Goal: Contribute content

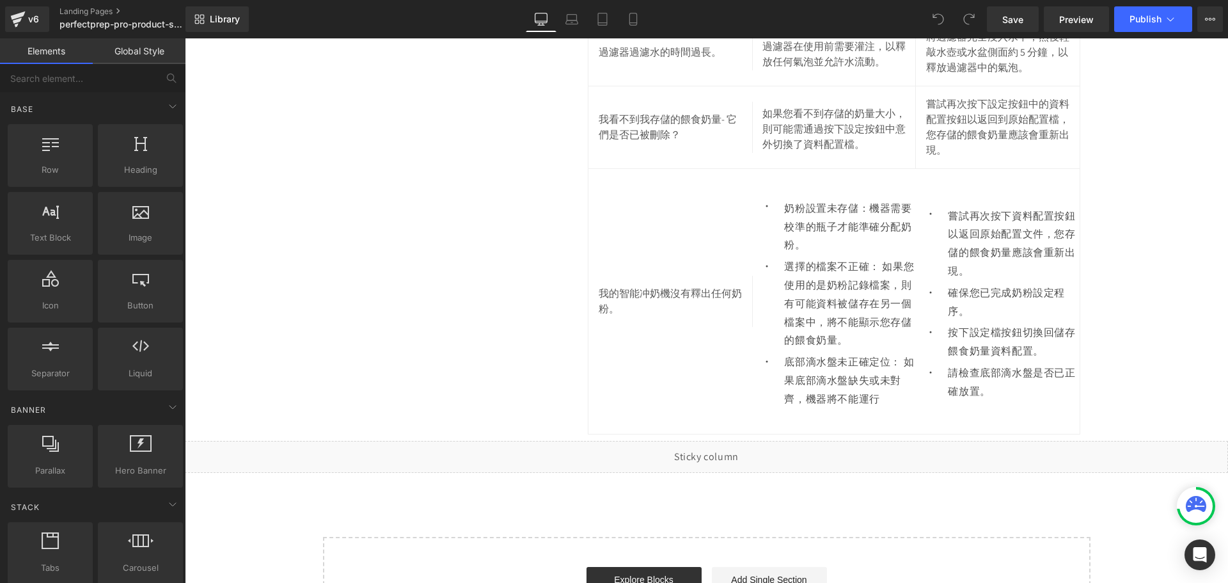
scroll to position [10359, 0]
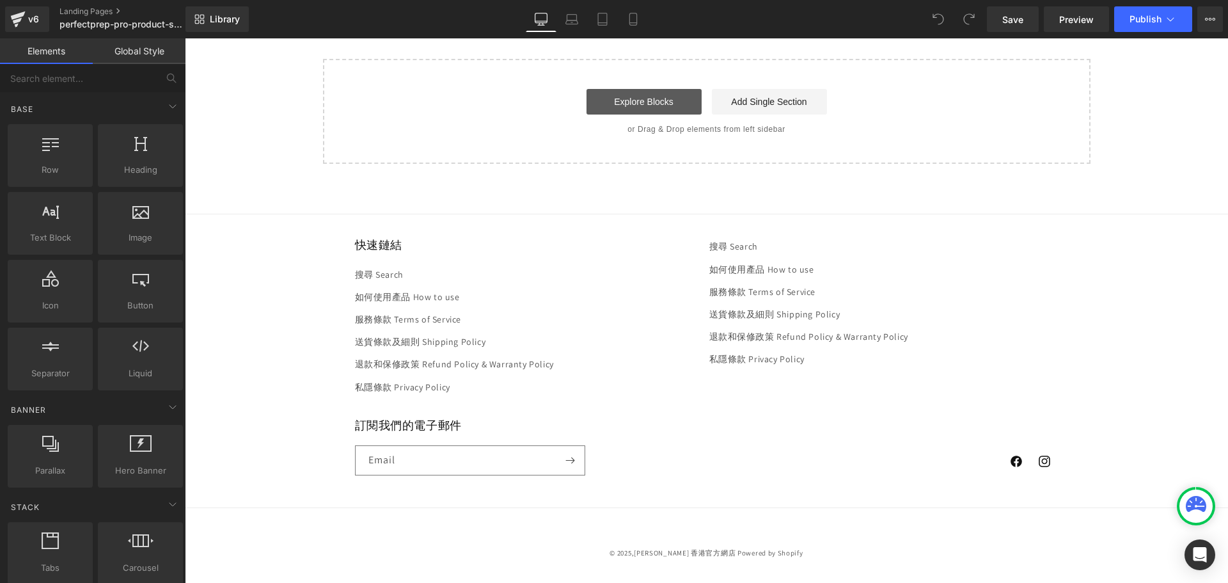
click at [661, 96] on link "Explore Blocks" at bounding box center [643, 102] width 115 height 26
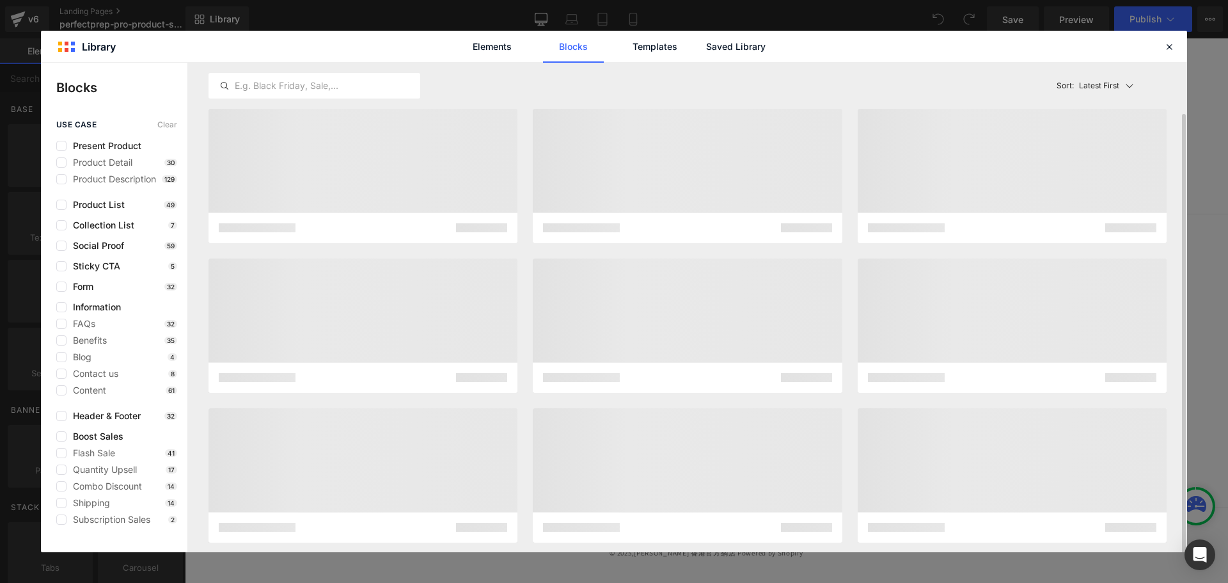
scroll to position [26, 0]
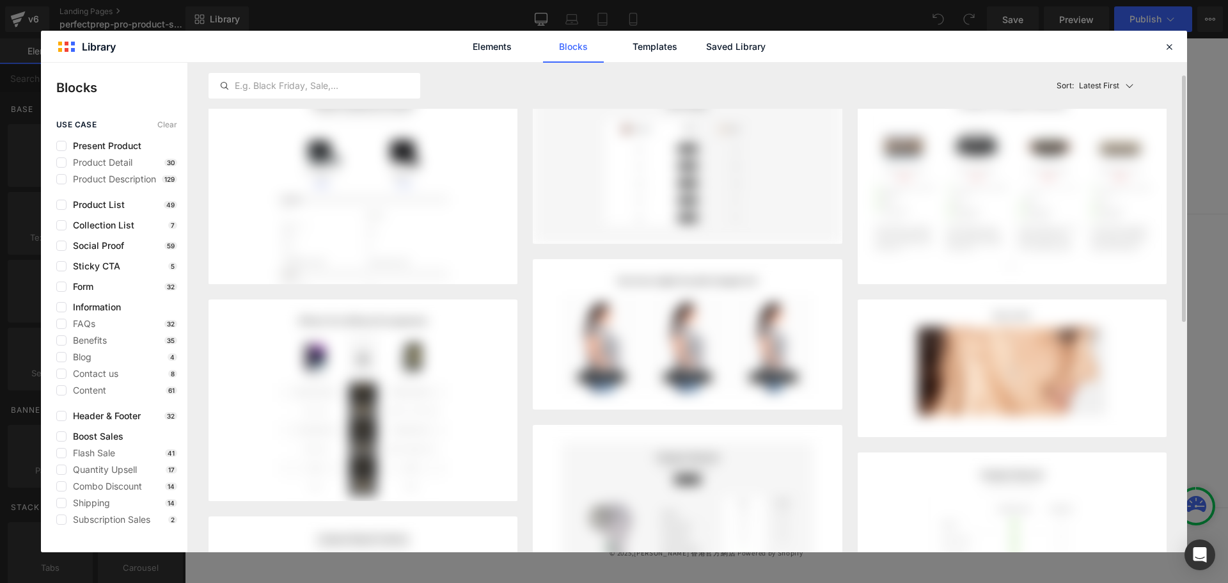
click at [778, 46] on div "Elements Blocks Templates Saved Library" at bounding box center [614, 46] width 1146 height 31
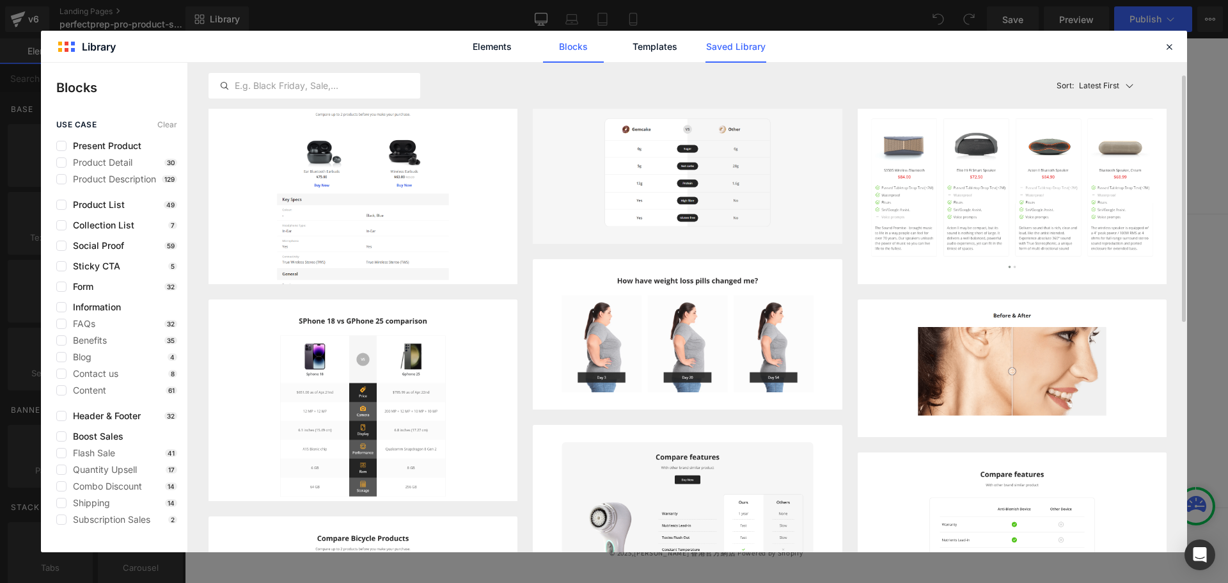
click at [732, 48] on link "Saved Library" at bounding box center [735, 47] width 61 height 32
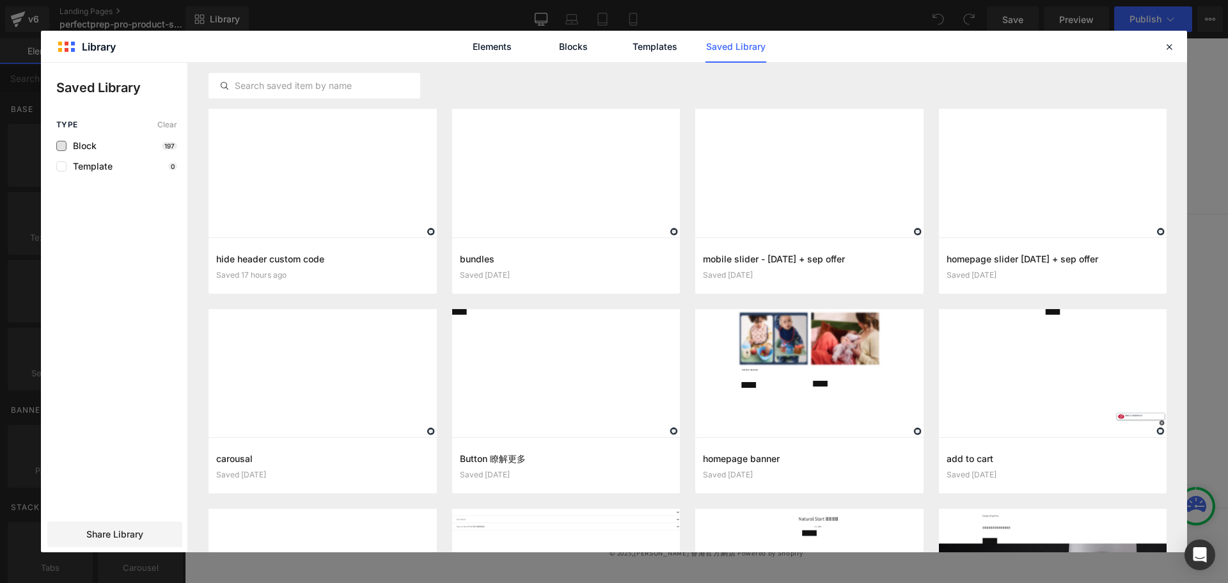
click at [67, 143] on span "Block" at bounding box center [82, 146] width 30 height 10
drag, startPoint x: 316, startPoint y: 265, endPoint x: 169, endPoint y: 230, distance: 150.7
click at [316, 265] on button "Add to page" at bounding box center [309, 265] width 187 height 20
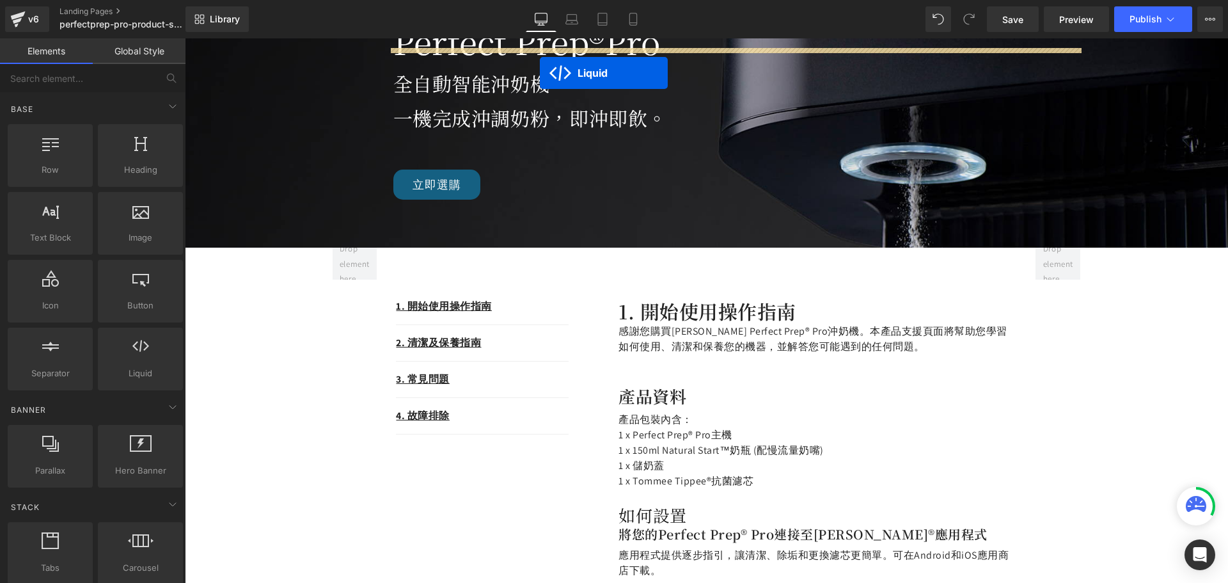
scroll to position [0, 0]
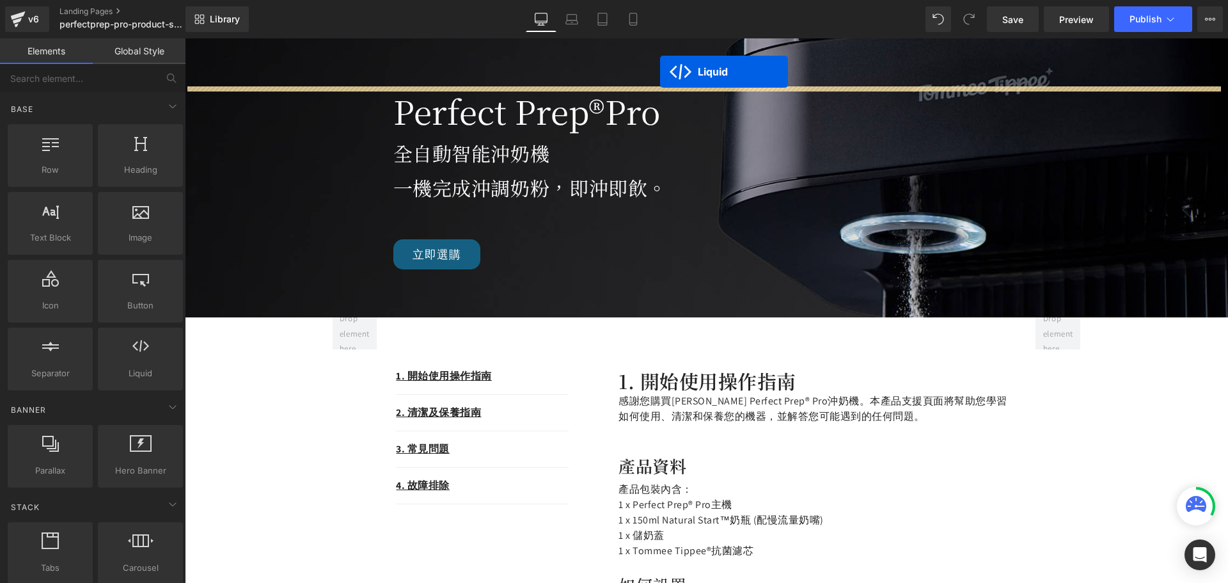
drag, startPoint x: 669, startPoint y: 239, endPoint x: 660, endPoint y: 72, distance: 167.8
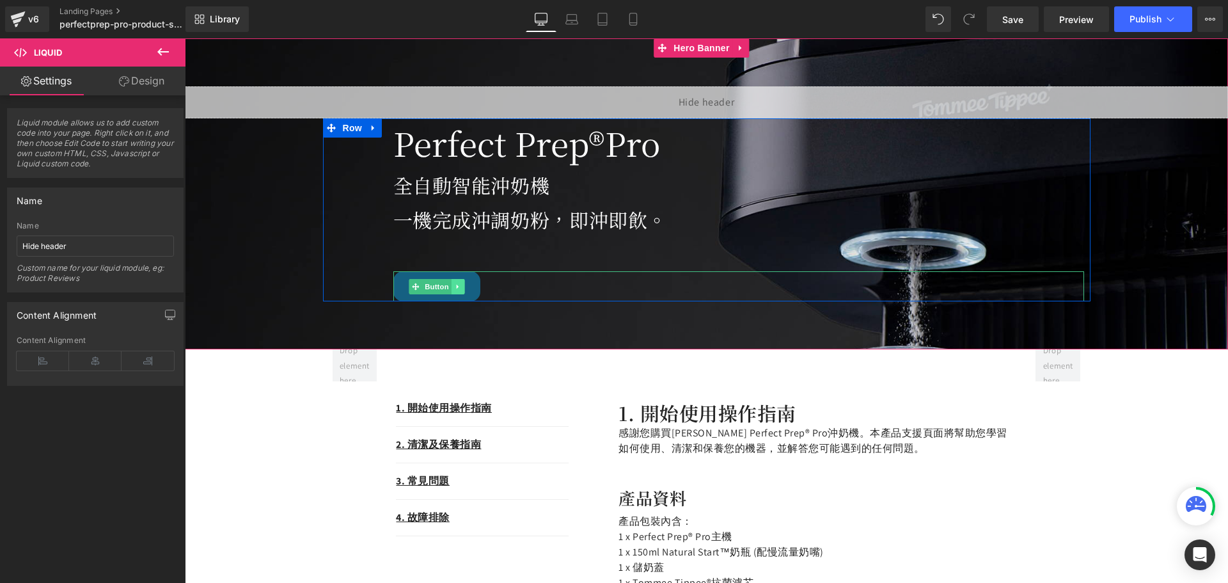
drag, startPoint x: 420, startPoint y: 286, endPoint x: 450, endPoint y: 288, distance: 29.5
click at [422, 286] on span "Button" at bounding box center [436, 286] width 29 height 15
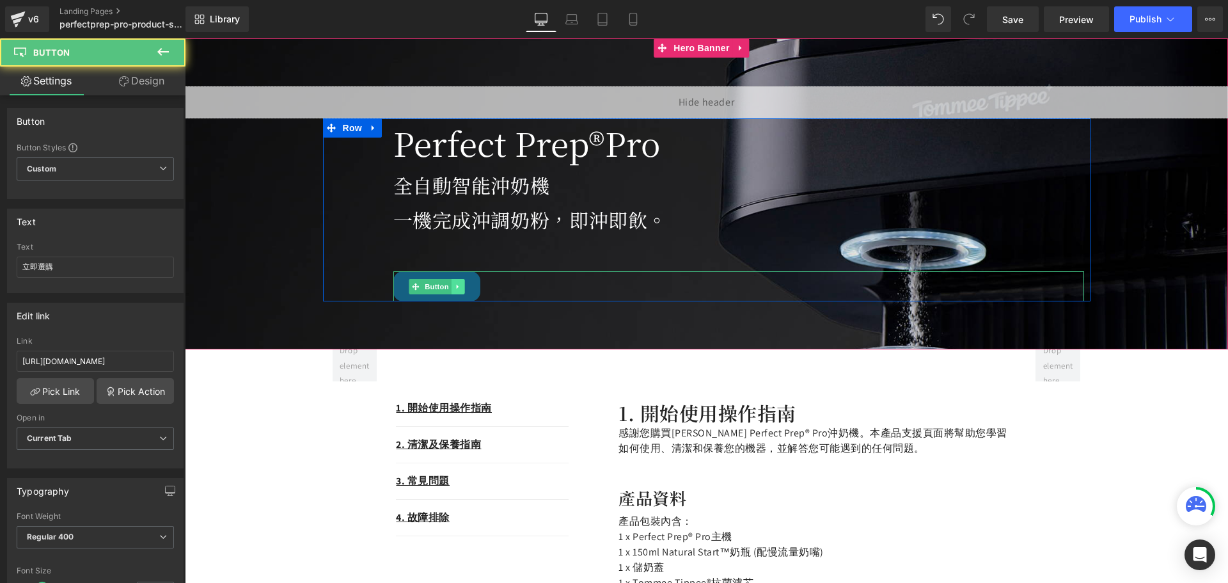
click at [454, 288] on icon at bounding box center [457, 287] width 7 height 8
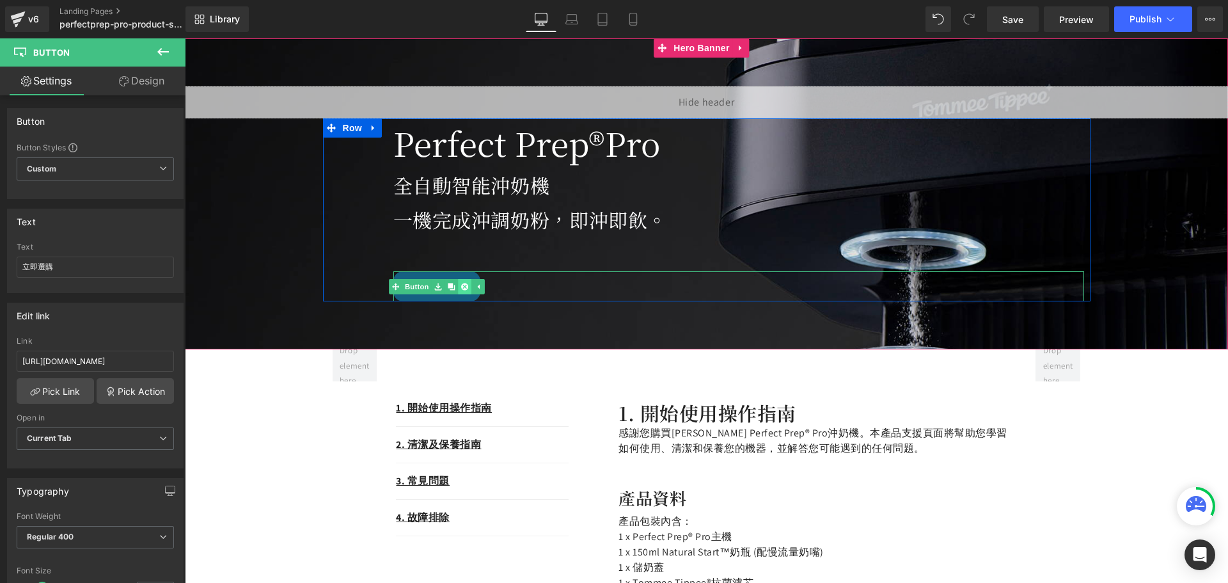
click at [460, 286] on icon at bounding box center [463, 286] width 7 height 7
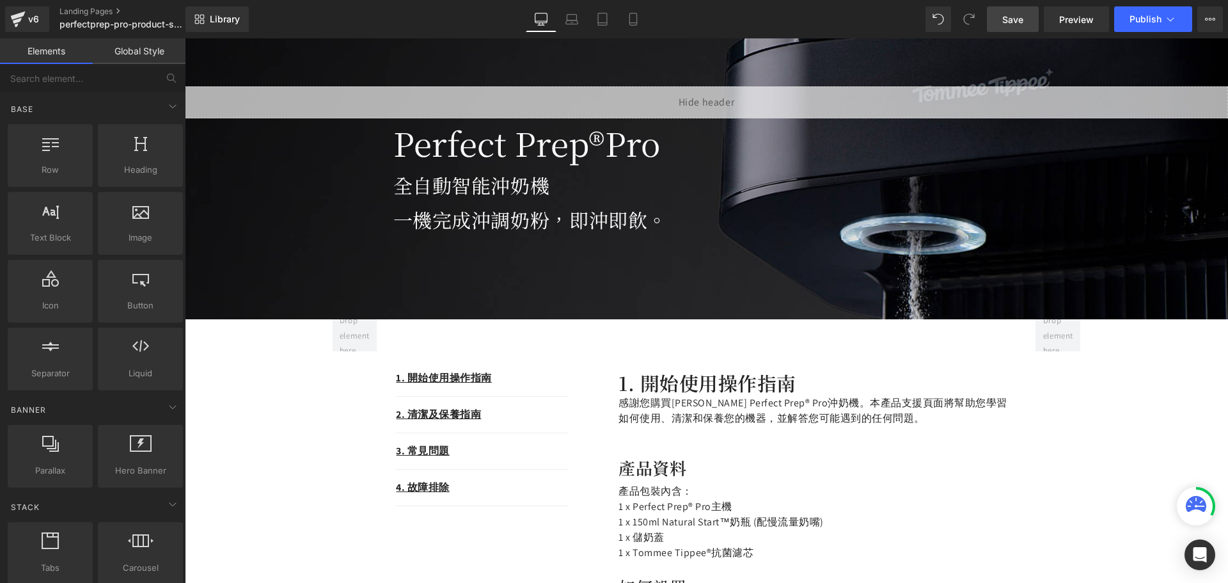
click at [1017, 22] on span "Save" at bounding box center [1012, 19] width 21 height 13
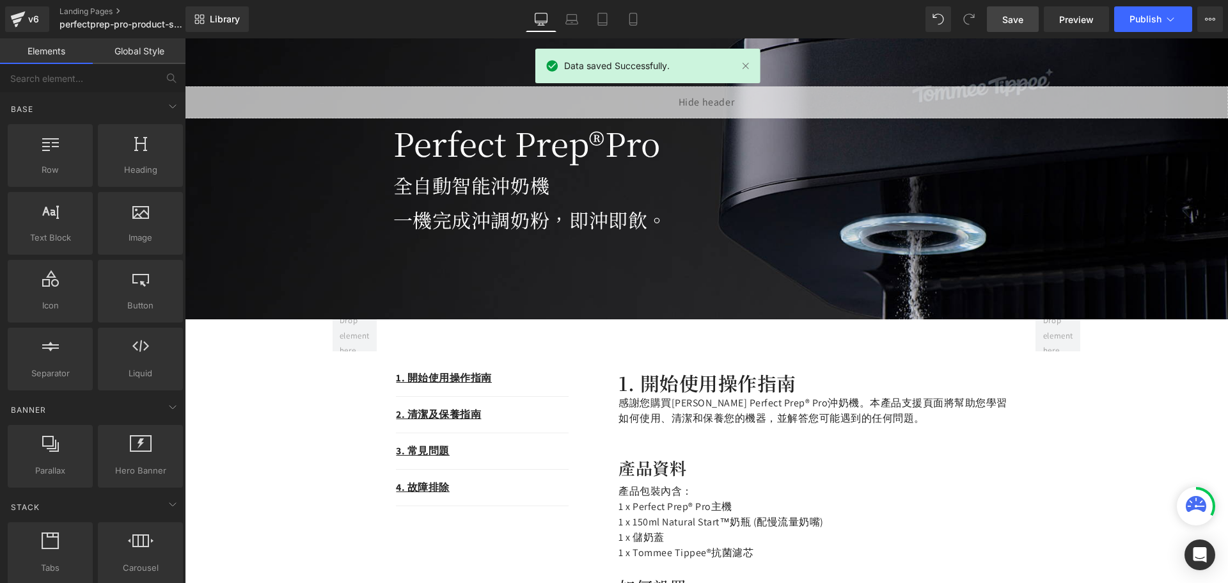
click at [1161, 34] on div "Library Desktop Desktop Laptop Tablet Mobile Save Preview Publish Scheduled Vie…" at bounding box center [706, 19] width 1042 height 38
click at [1155, 24] on button "Publish" at bounding box center [1153, 19] width 78 height 26
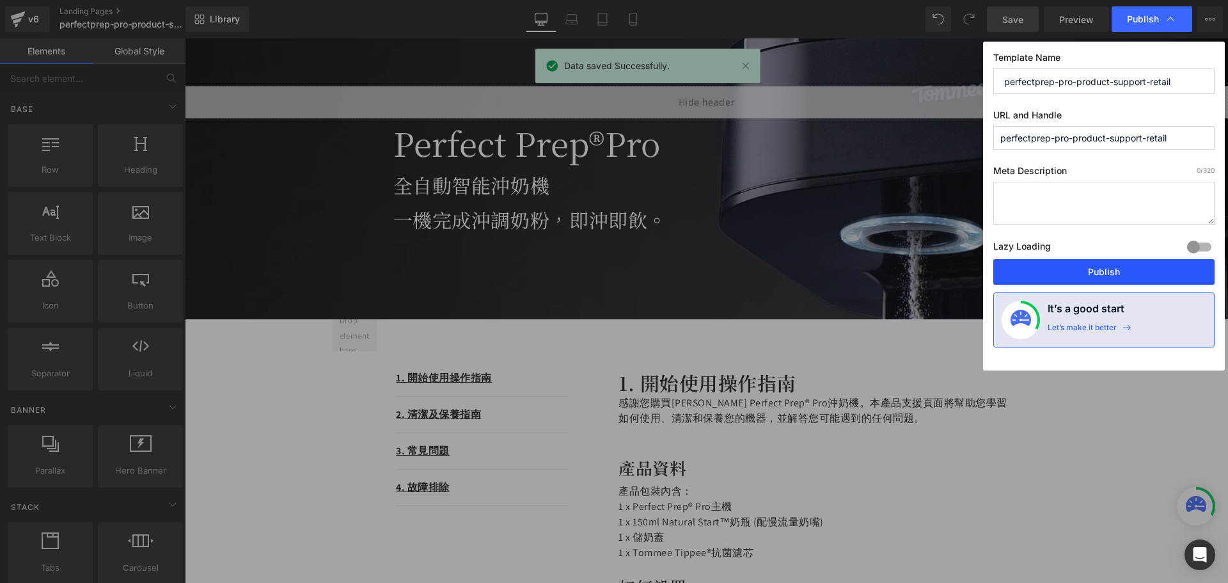
click at [1070, 267] on button "Publish" at bounding box center [1103, 272] width 221 height 26
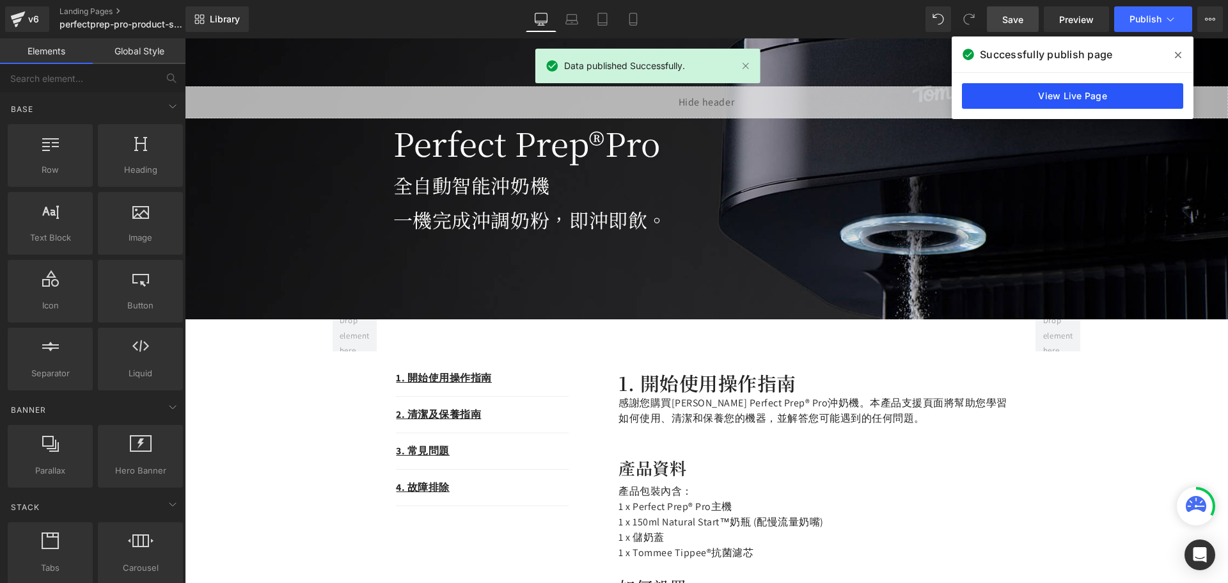
click at [1110, 102] on link "View Live Page" at bounding box center [1072, 96] width 221 height 26
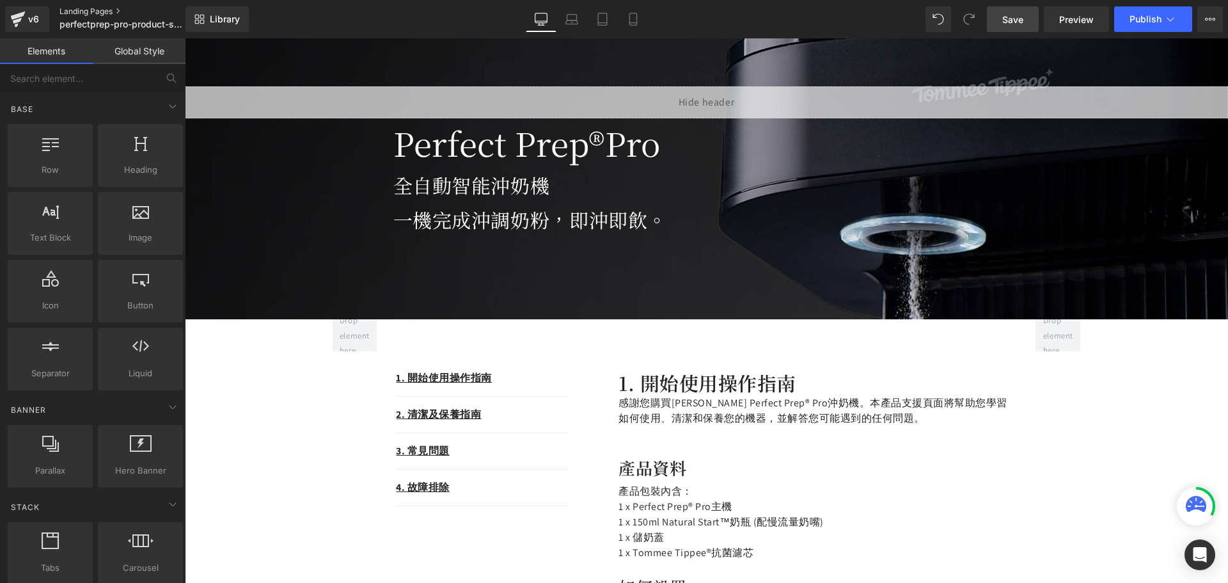
click at [97, 13] on link "Landing Pages" at bounding box center [132, 11] width 147 height 10
